Goal: Task Accomplishment & Management: Complete application form

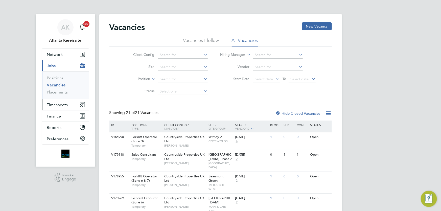
click at [62, 103] on span "Timesheets" at bounding box center [57, 104] width 21 height 5
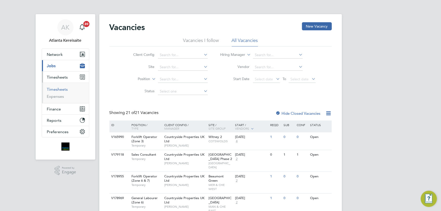
click at [63, 89] on link "Timesheets" at bounding box center [57, 89] width 21 height 5
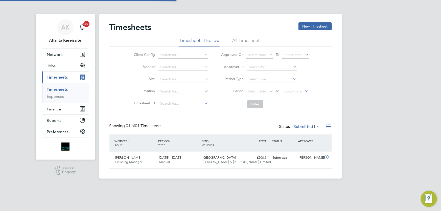
scroll to position [13, 44]
click at [315, 24] on button "New Timesheet" at bounding box center [315, 26] width 33 height 8
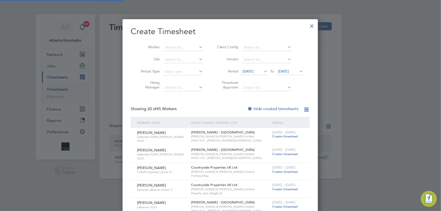
scroll to position [743, 196]
click at [169, 43] on li "Worker" at bounding box center [170, 47] width 79 height 12
click at [172, 45] on input at bounding box center [183, 47] width 40 height 7
click at [196, 60] on b "Taylo" at bounding box center [200, 61] width 9 height 4
type input "[PERSON_NAME]"
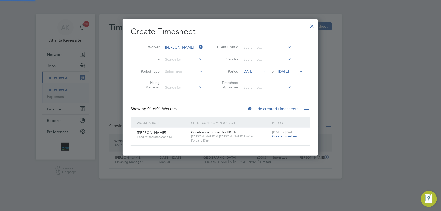
scroll to position [137, 196]
click at [282, 136] on span "Create timesheet" at bounding box center [285, 136] width 26 height 4
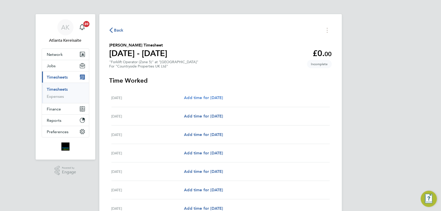
click at [219, 96] on span "Add time for Mon 18 Aug" at bounding box center [203, 97] width 39 height 5
select select "30"
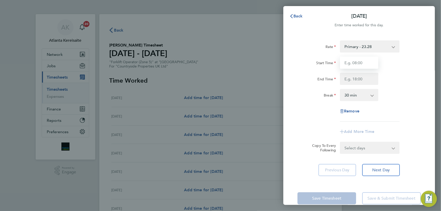
click at [359, 61] on input "Start Time" at bounding box center [359, 63] width 38 height 12
type input "07:30"
click at [361, 79] on input "End Time" at bounding box center [359, 79] width 38 height 12
type input "17:00"
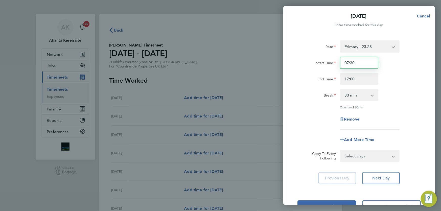
click at [367, 66] on input "07:30" at bounding box center [359, 63] width 38 height 12
click at [369, 76] on input "17:00" at bounding box center [359, 79] width 38 height 12
drag, startPoint x: 377, startPoint y: 155, endPoint x: 388, endPoint y: 156, distance: 10.9
click at [379, 156] on select "Select days Day Weekday (Mon-Fri) Weekend (Sat-Sun) Tuesday Wednesday Thursday …" at bounding box center [367, 155] width 53 height 11
select select "WEEKDAY"
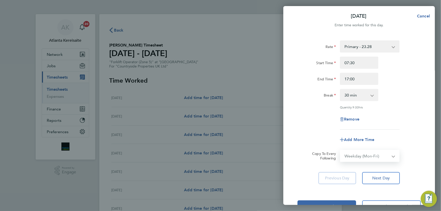
click at [341, 150] on select "Select days Day Weekday (Mon-Fri) Weekend (Sat-Sun) Tuesday Wednesday Thursday …" at bounding box center [367, 155] width 53 height 11
select select "2025-08-24"
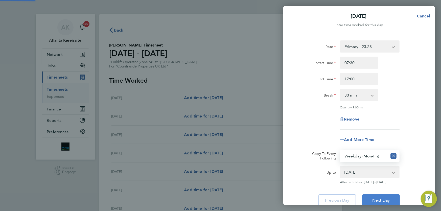
drag, startPoint x: 389, startPoint y: 199, endPoint x: 407, endPoint y: 196, distance: 18.1
click at [389, 198] on span "Next Day" at bounding box center [380, 200] width 17 height 5
select select "30"
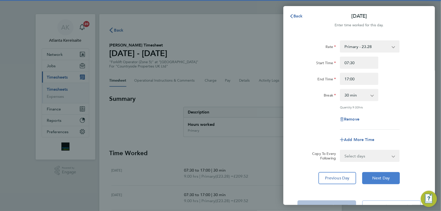
click at [381, 179] on span "Next Day" at bounding box center [380, 178] width 17 height 5
select select "30"
click at [381, 179] on span "Next Day" at bounding box center [380, 178] width 17 height 5
select select "30"
click at [349, 120] on span "Remove" at bounding box center [351, 119] width 15 height 5
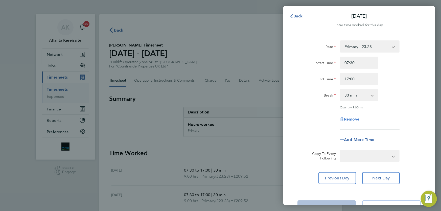
select select "null"
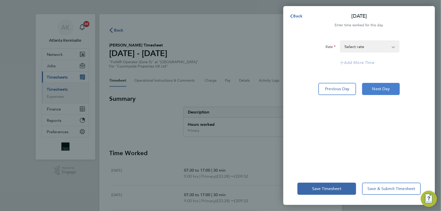
click at [384, 90] on span "Next Day" at bounding box center [380, 88] width 17 height 5
select select "30"
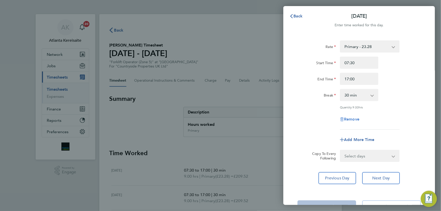
click at [349, 118] on span "Remove" at bounding box center [351, 119] width 15 height 5
select select "null"
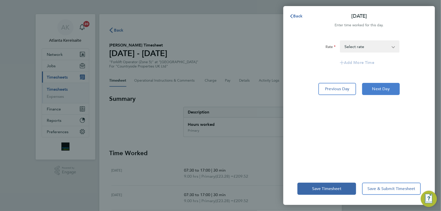
click at [379, 89] on span "Next Day" at bounding box center [380, 88] width 17 height 5
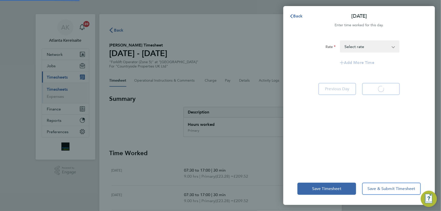
select select "30"
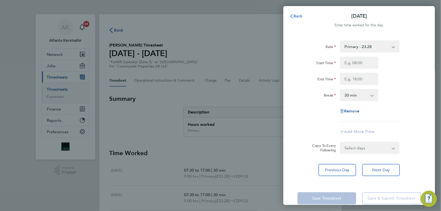
click at [296, 17] on span "Back" at bounding box center [298, 16] width 9 height 5
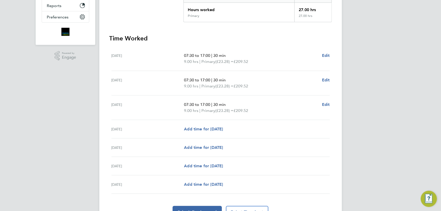
scroll to position [142, 0]
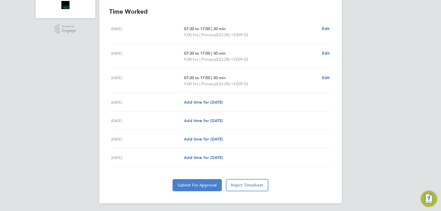
click at [200, 189] on button "Submit For Approval" at bounding box center [197, 185] width 49 height 12
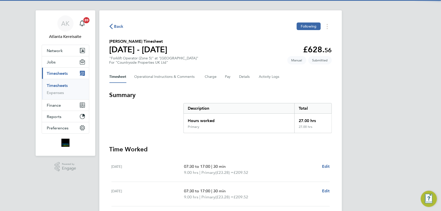
scroll to position [0, 0]
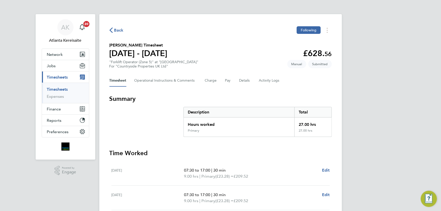
click at [224, 28] on div "Back Following" at bounding box center [220, 30] width 223 height 8
click at [240, 37] on div "Back Following Michael Taylor's Timesheet 18 - 24 Aug 2025 £628. 56 "Forklift O…" at bounding box center [220, 179] width 243 height 331
click at [121, 32] on span "Back" at bounding box center [118, 30] width 9 height 6
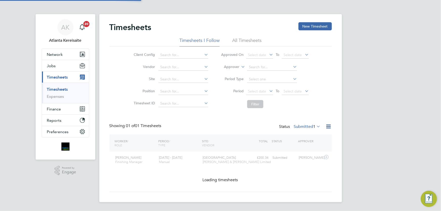
scroll to position [13, 44]
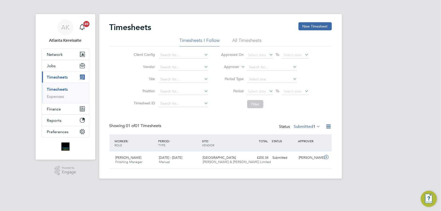
click at [268, 28] on div "Timesheets New Timesheet" at bounding box center [220, 29] width 223 height 15
click at [393, 98] on div "AK Atlanta Kereisaite Notifications 20 Applications: Network Team Members Busin…" at bounding box center [220, 93] width 441 height 187
click at [180, 22] on div "Timesheets New Timesheet Timesheets I Follow All Timesheets Client Config Vendo…" at bounding box center [220, 96] width 243 height 165
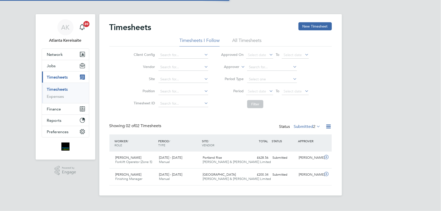
scroll to position [13, 44]
